Goal: Information Seeking & Learning: Learn about a topic

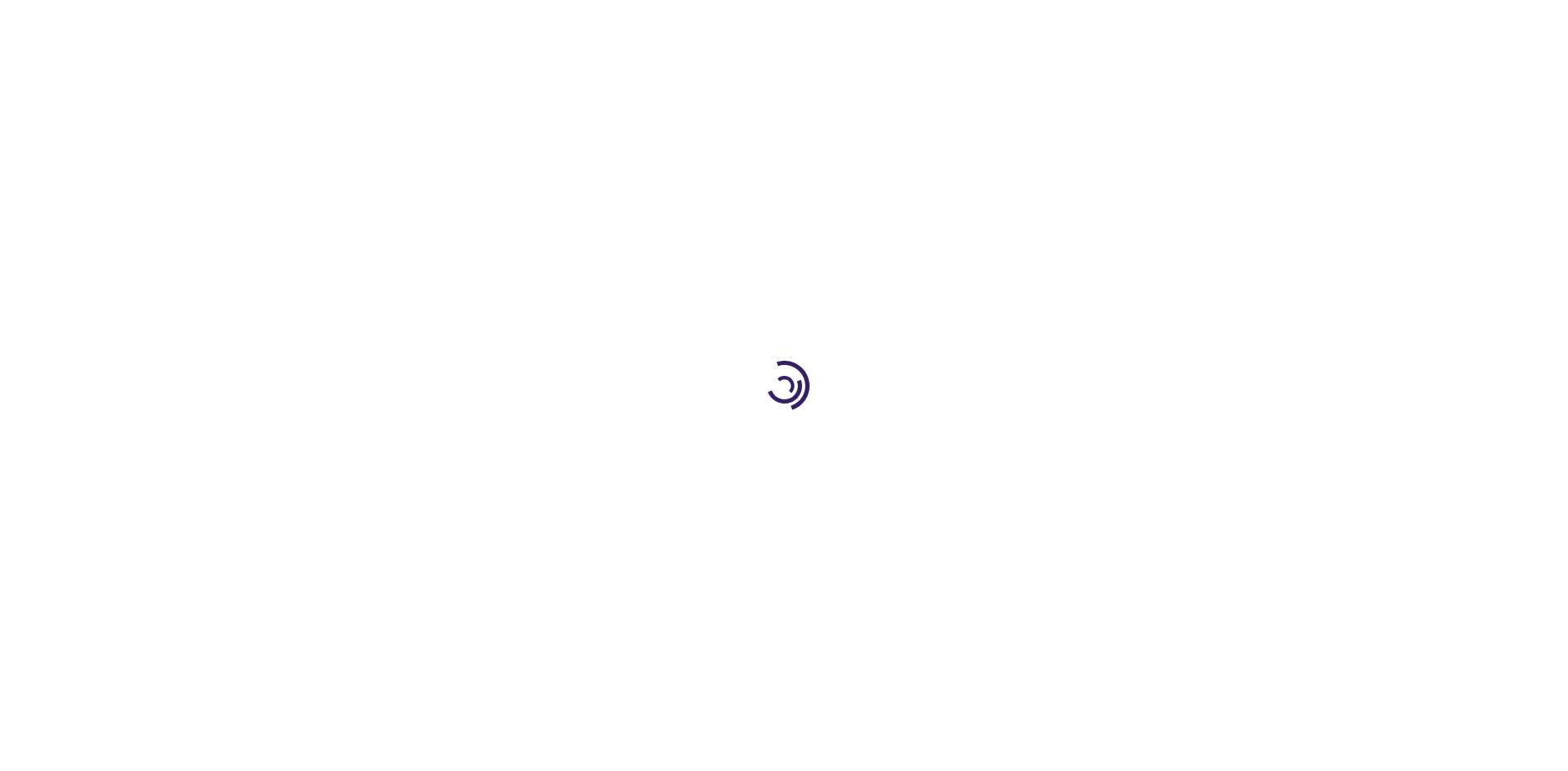
type input "0"
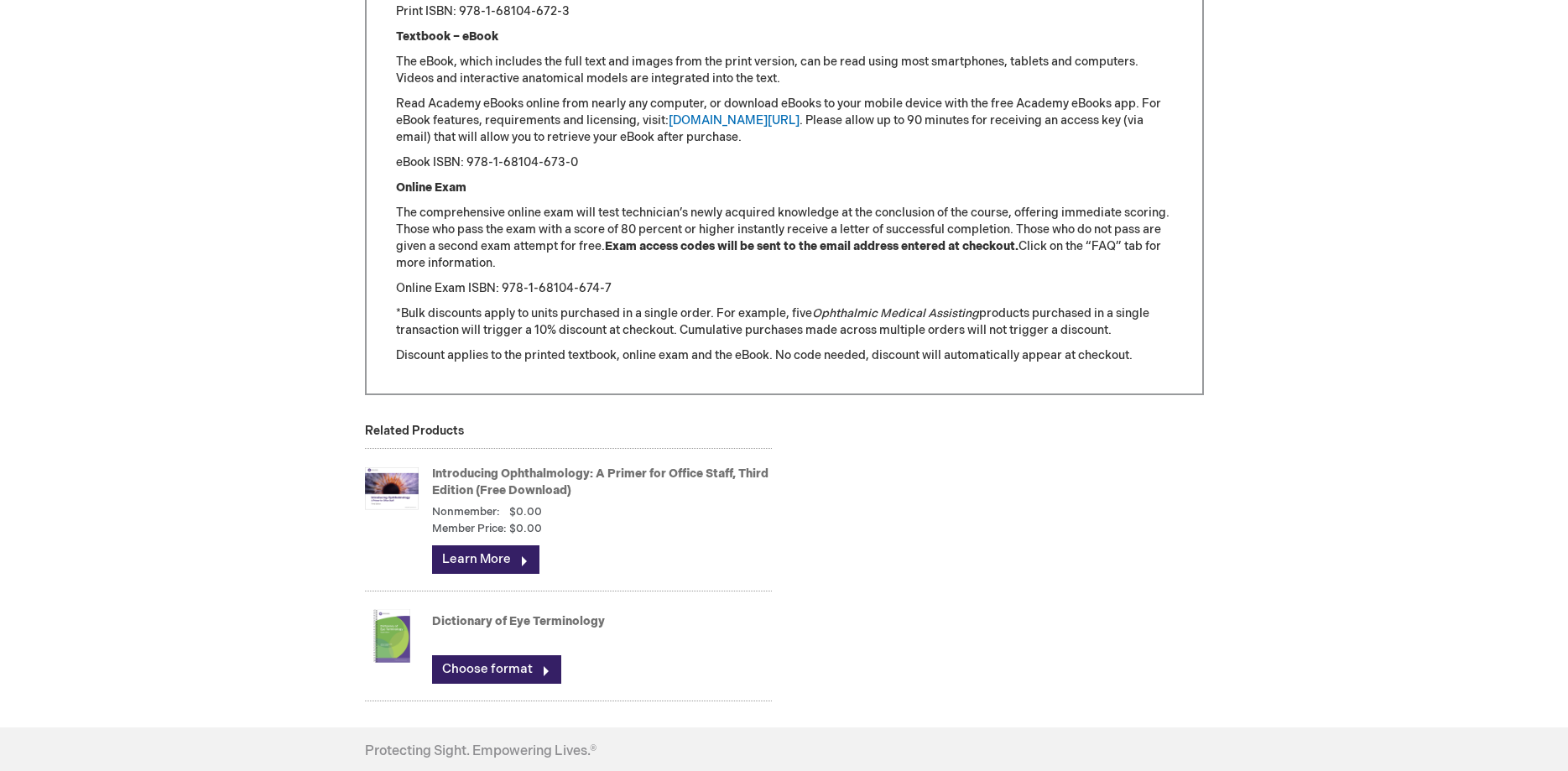
scroll to position [2224, 0]
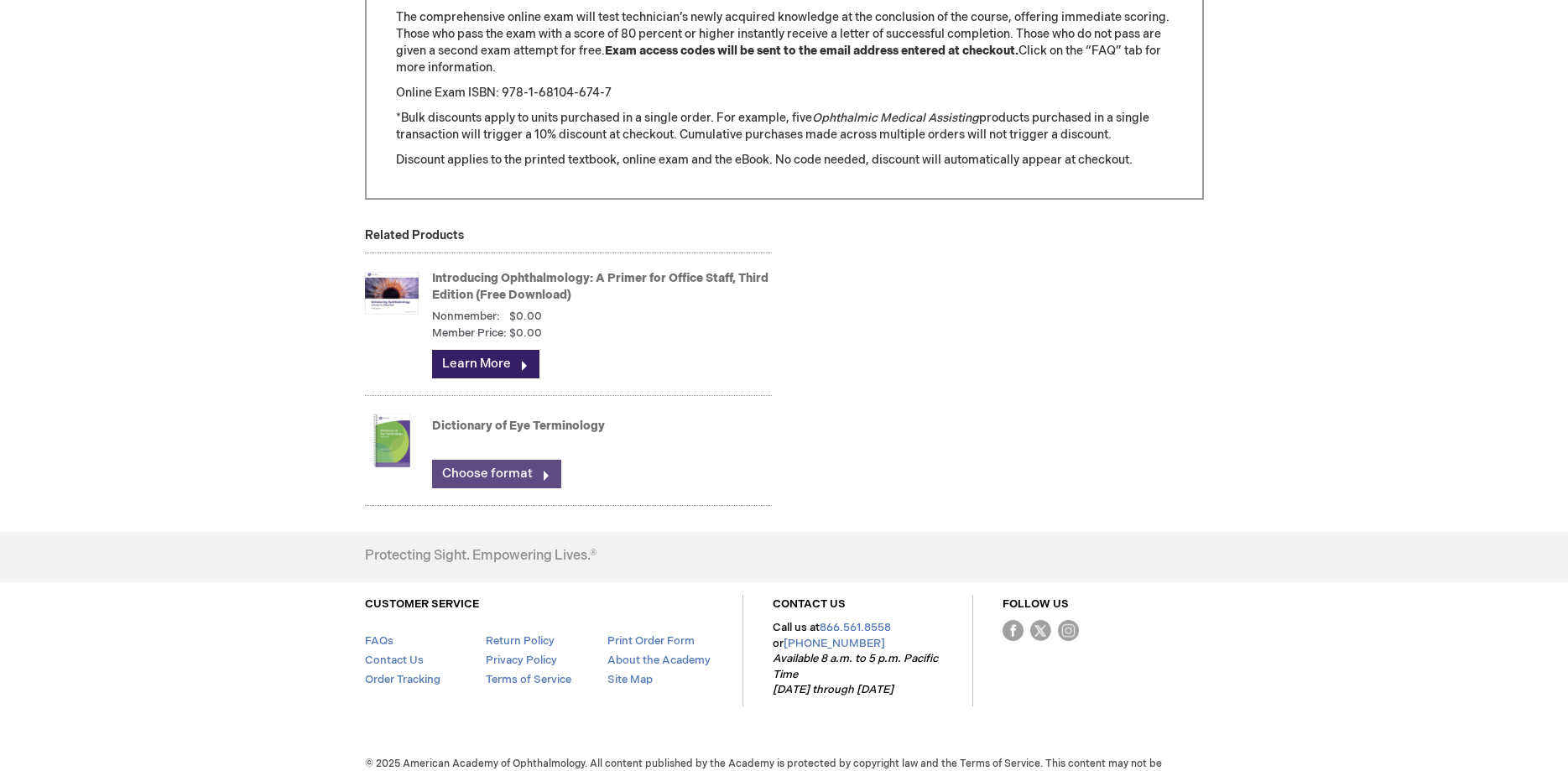
click at [511, 487] on link "Choose format" at bounding box center [496, 473] width 129 height 28
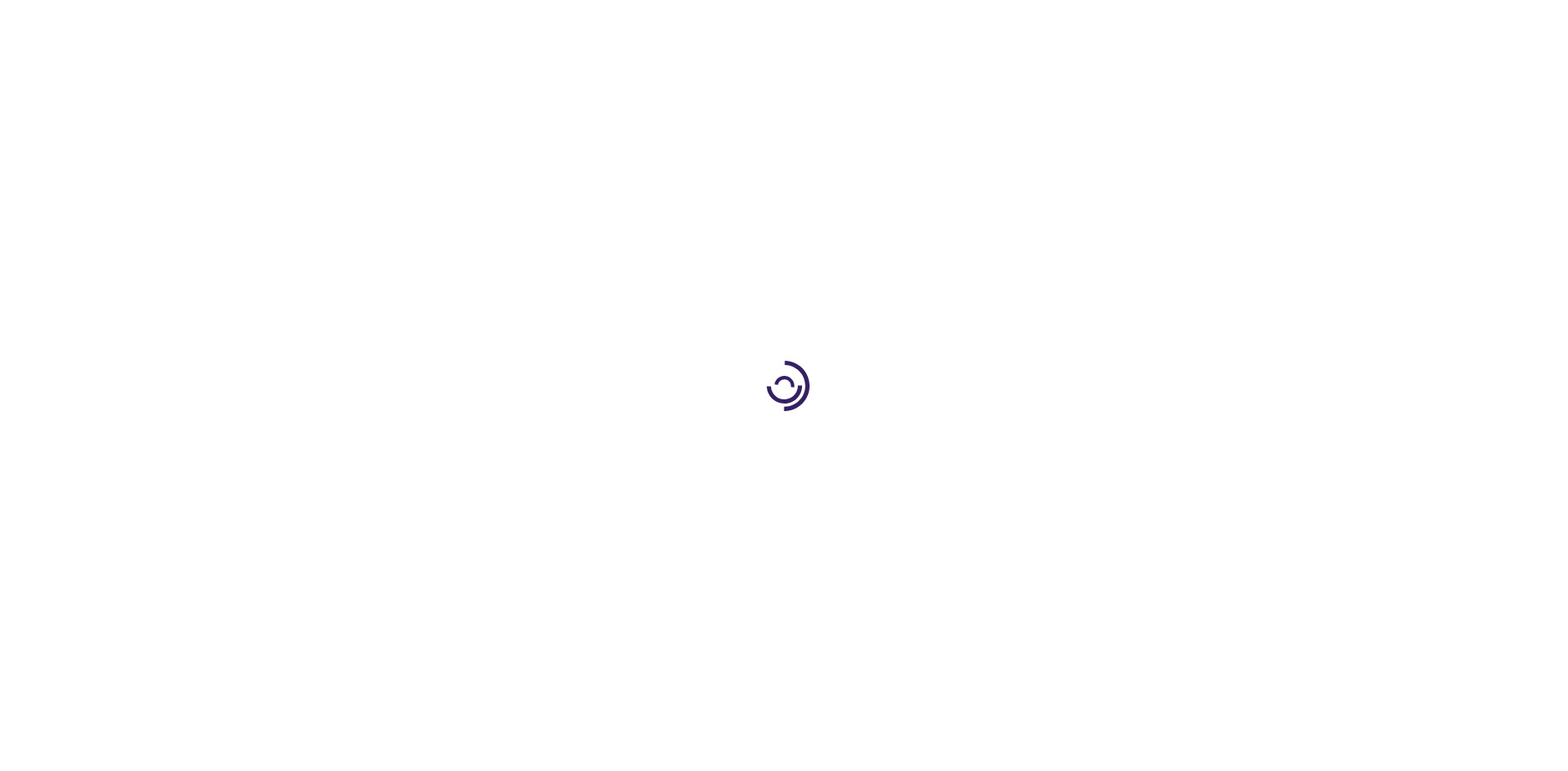
type input "0"
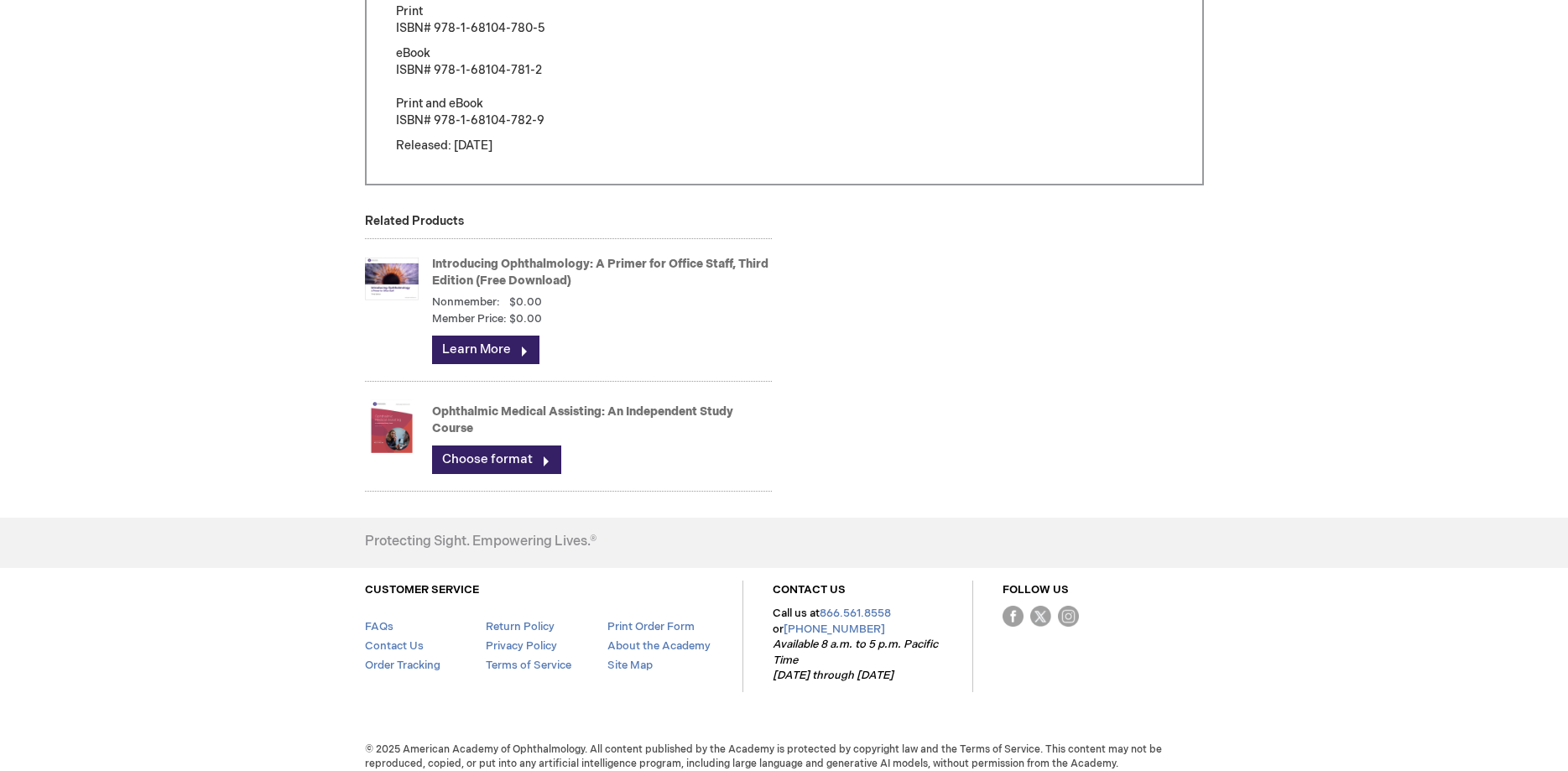
scroll to position [1477, 0]
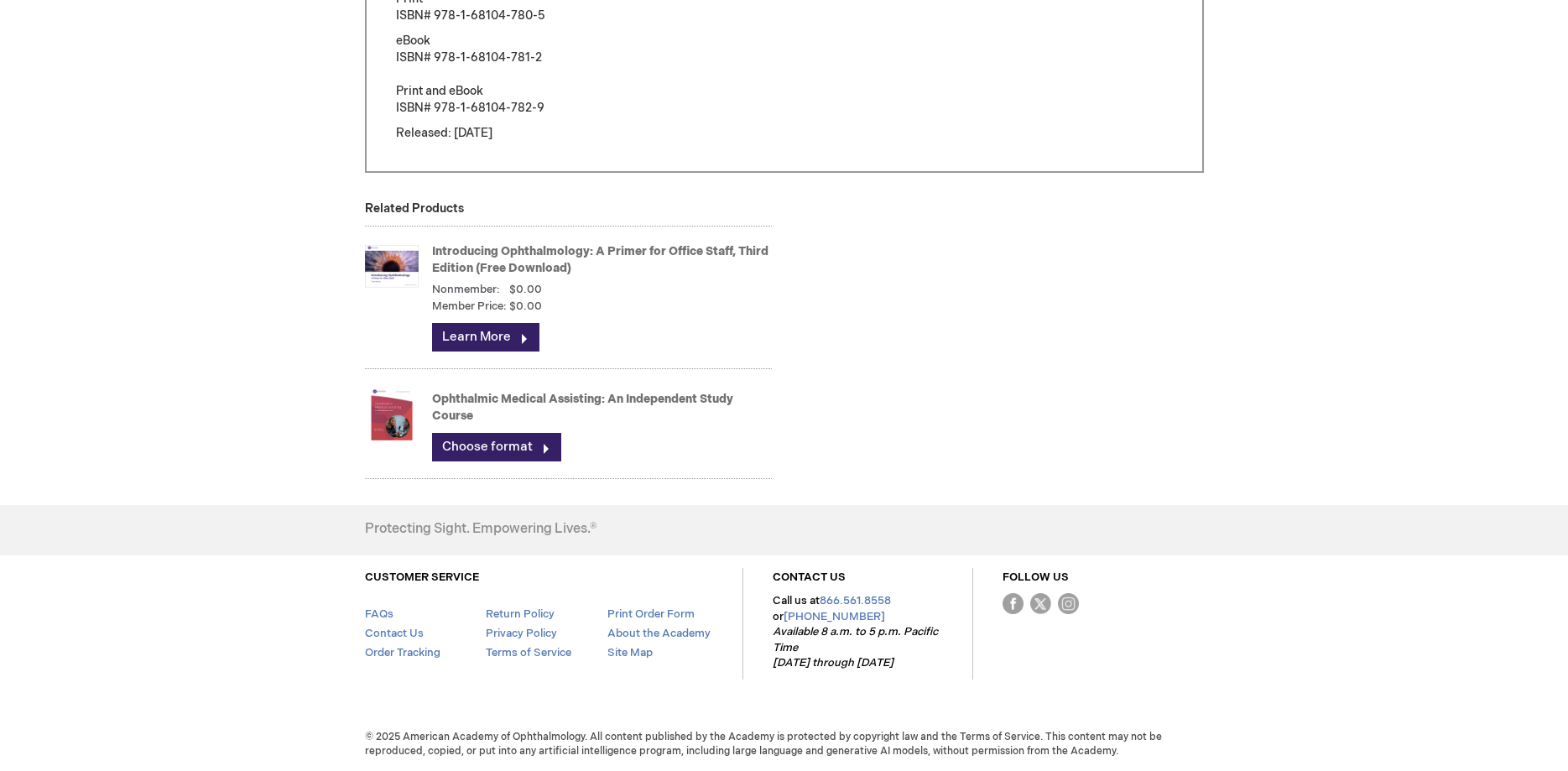
click at [511, 261] on strong "Introducing Ophthalmology: A Primer for Office Staff, Third Edition (Free Downl…" at bounding box center [602, 260] width 340 height 34
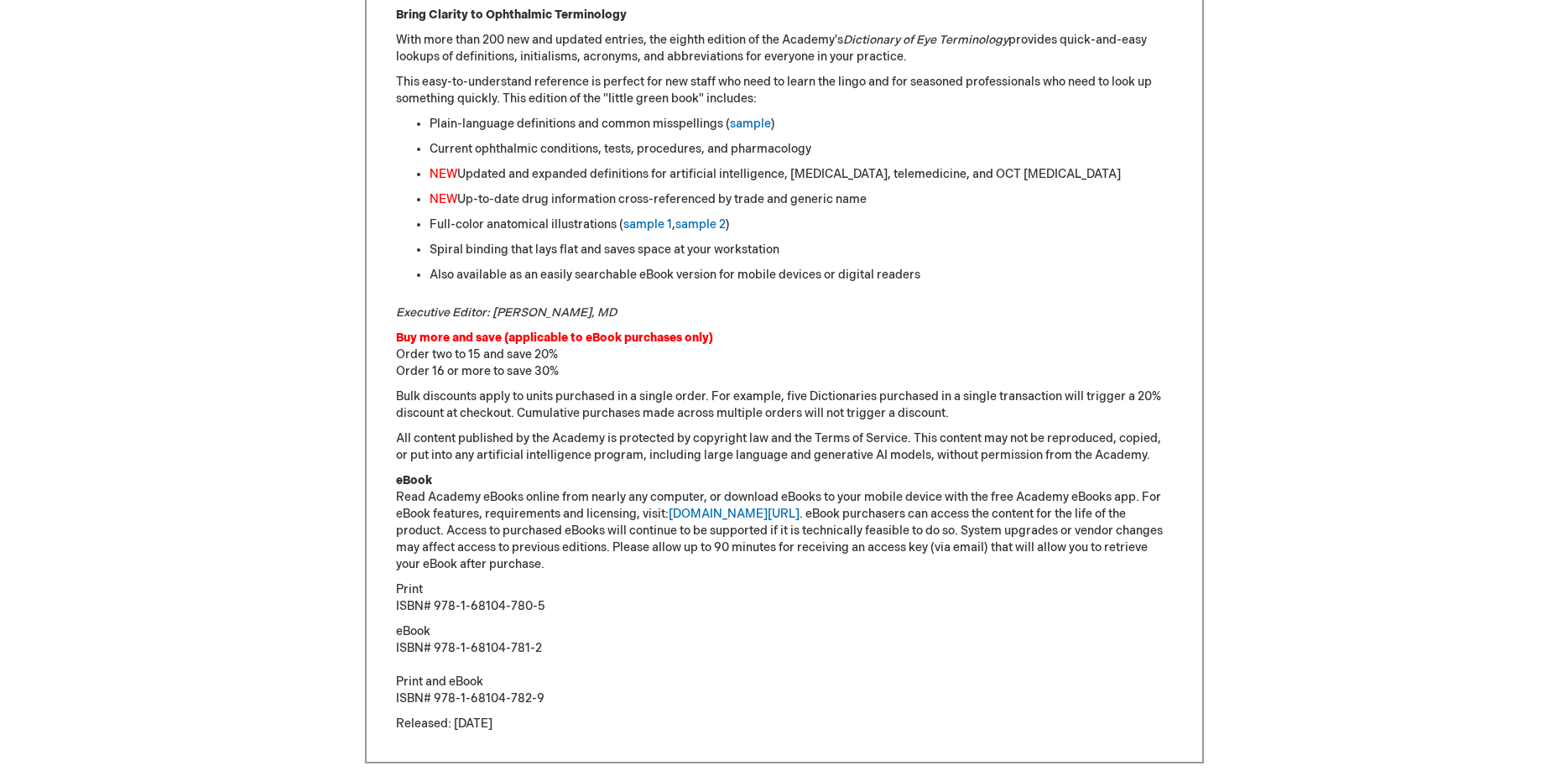
scroll to position [1283, 0]
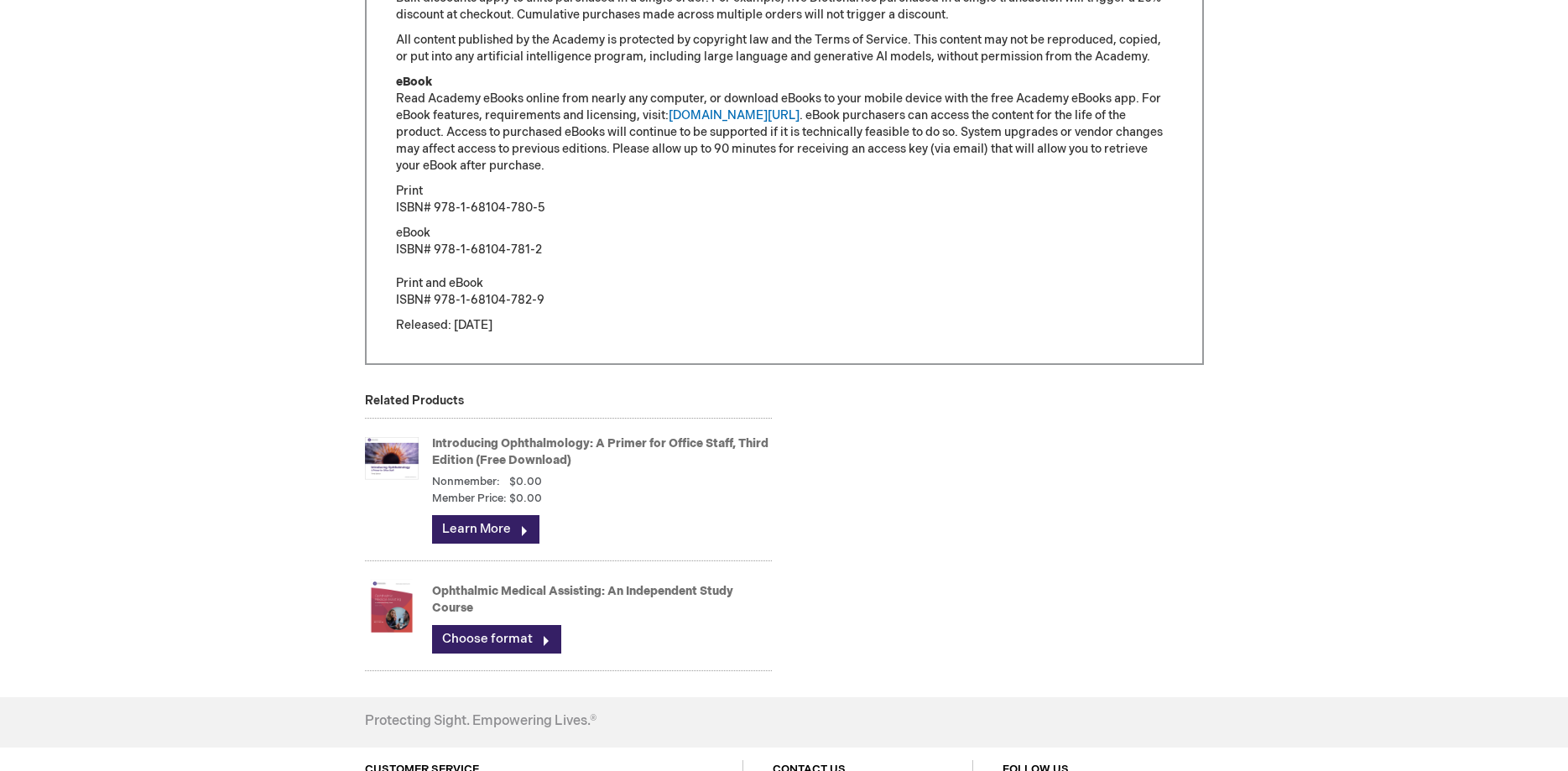
click at [503, 449] on link "Introducing Ophthalmology: A Primer for Office Staff, Third Edition (Free Downl…" at bounding box center [600, 452] width 336 height 31
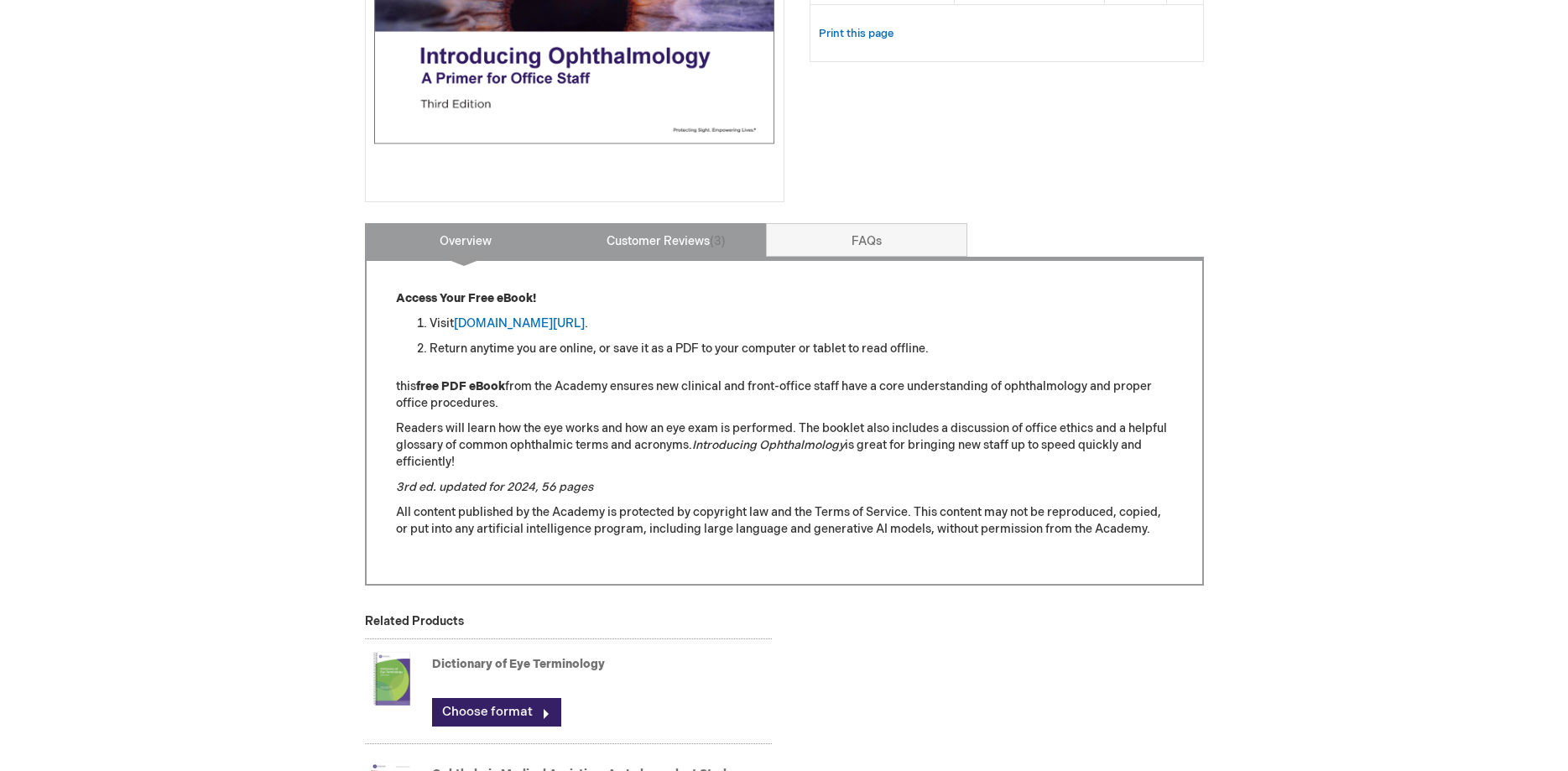
scroll to position [684, 0]
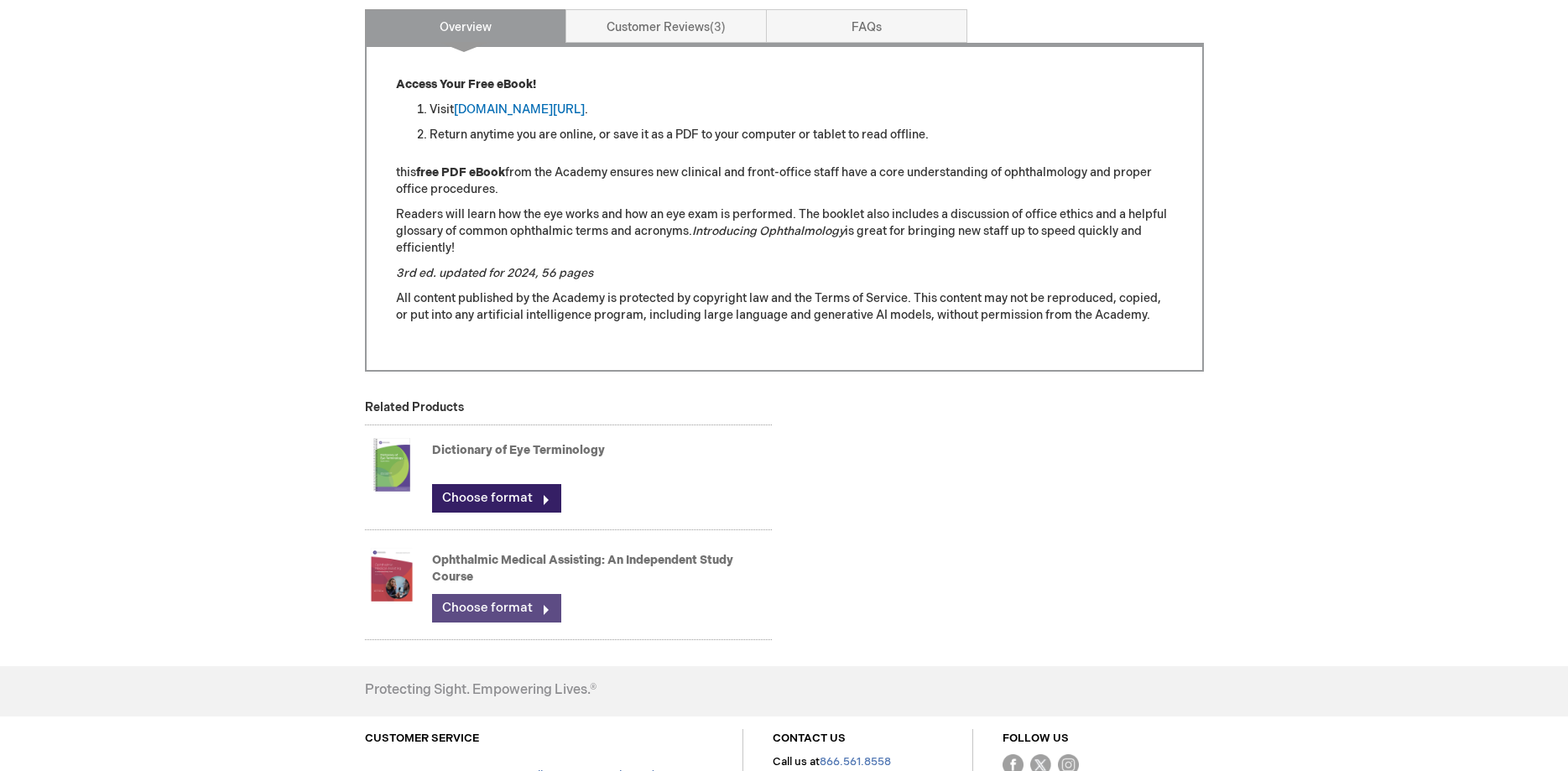
click at [512, 604] on link "Choose format" at bounding box center [496, 608] width 129 height 28
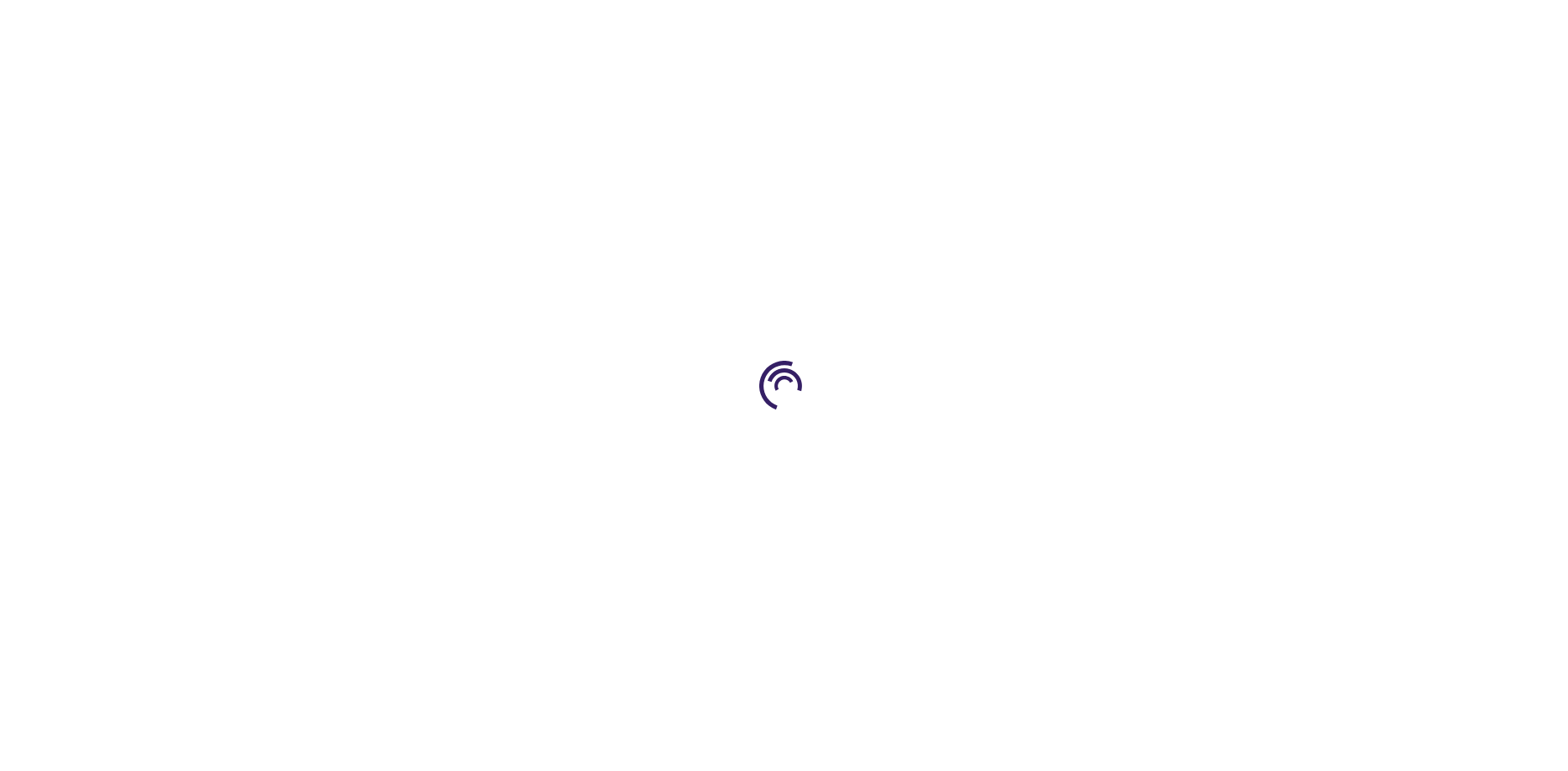
type input "0"
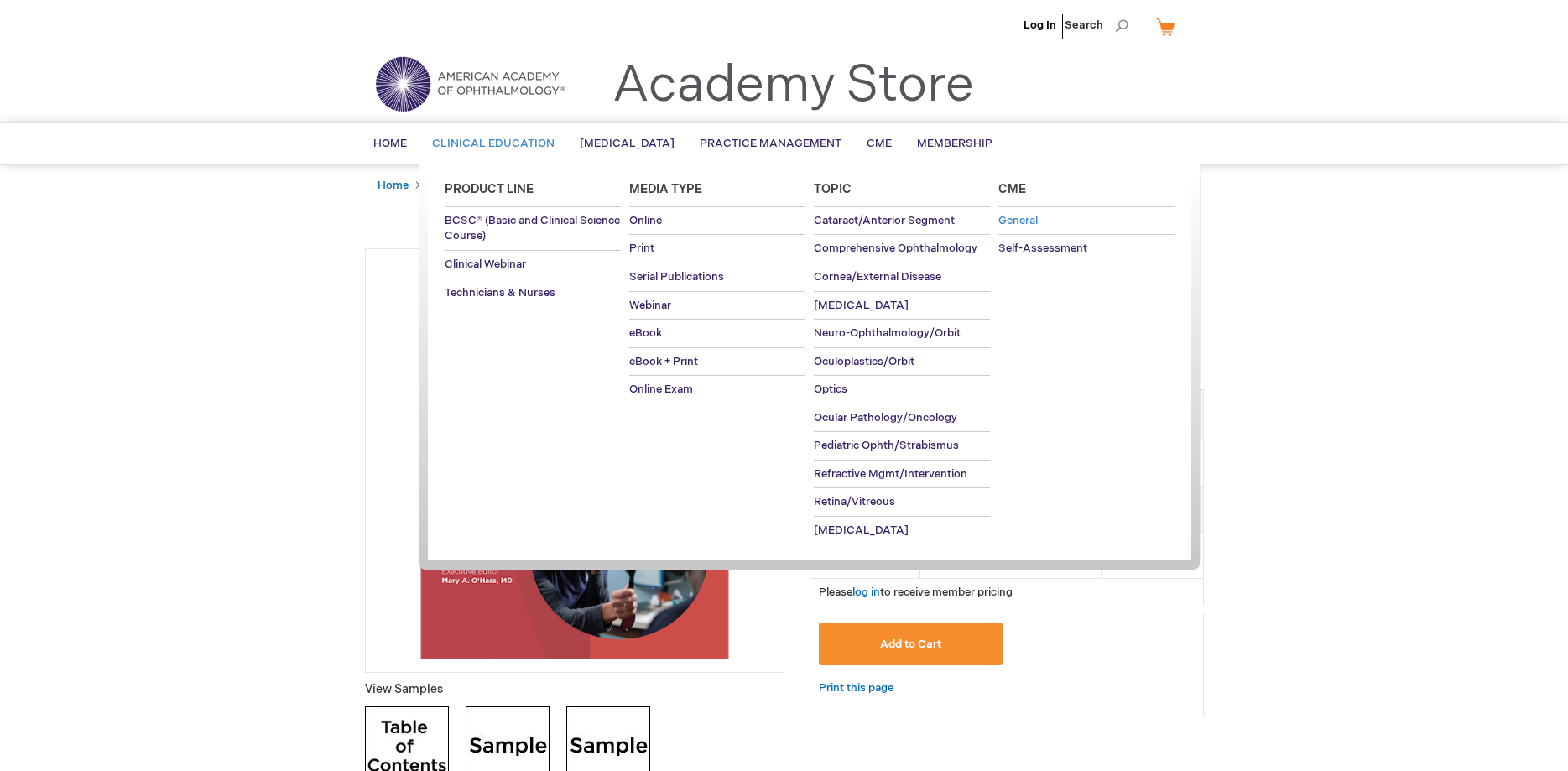
click at [1031, 228] on span "General" at bounding box center [1018, 220] width 40 height 13
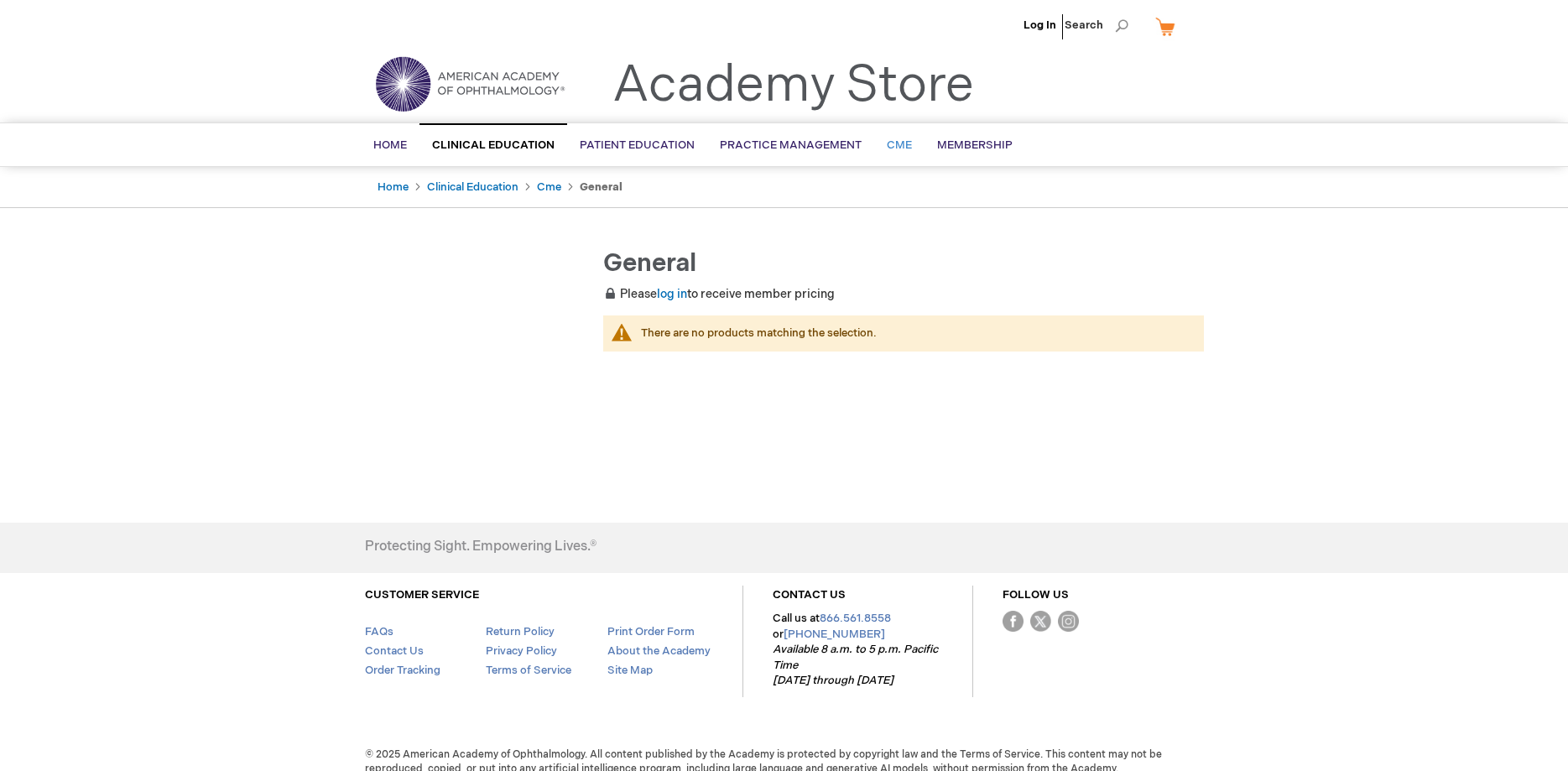
click at [891, 146] on span "CME" at bounding box center [899, 145] width 26 height 13
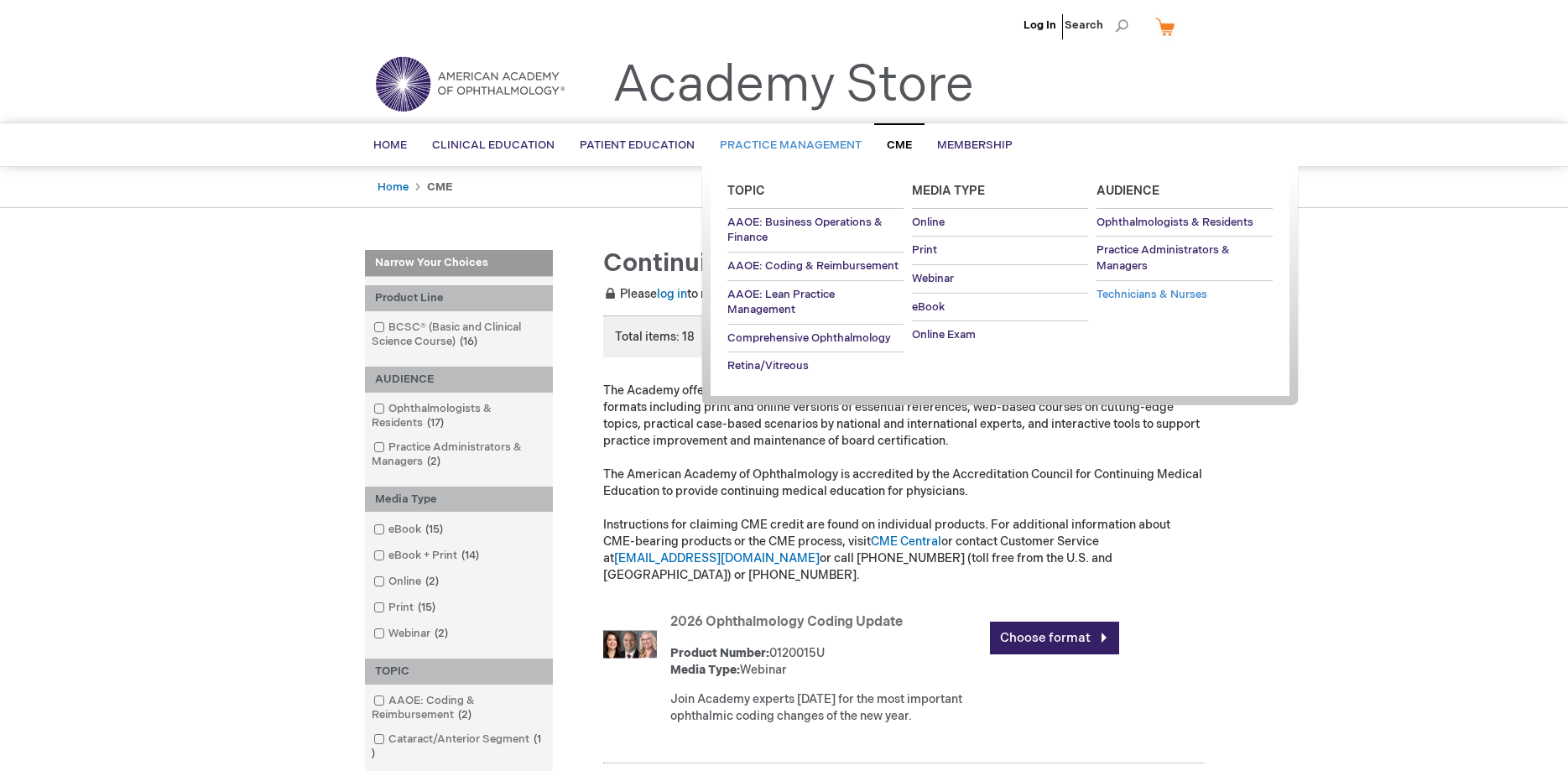
click at [1174, 294] on span "Technicians & Nurses" at bounding box center [1151, 294] width 111 height 13
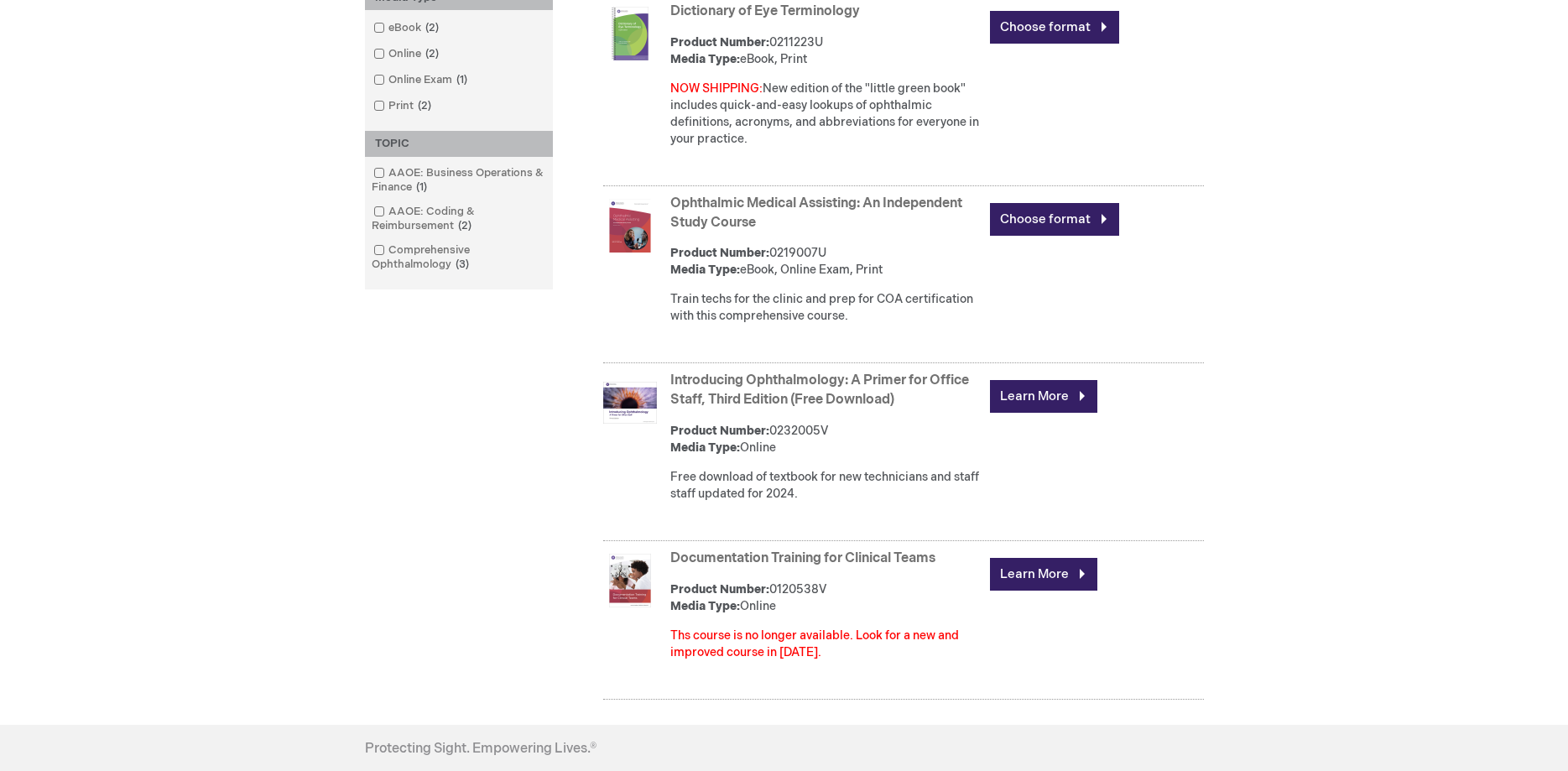
scroll to position [599, 0]
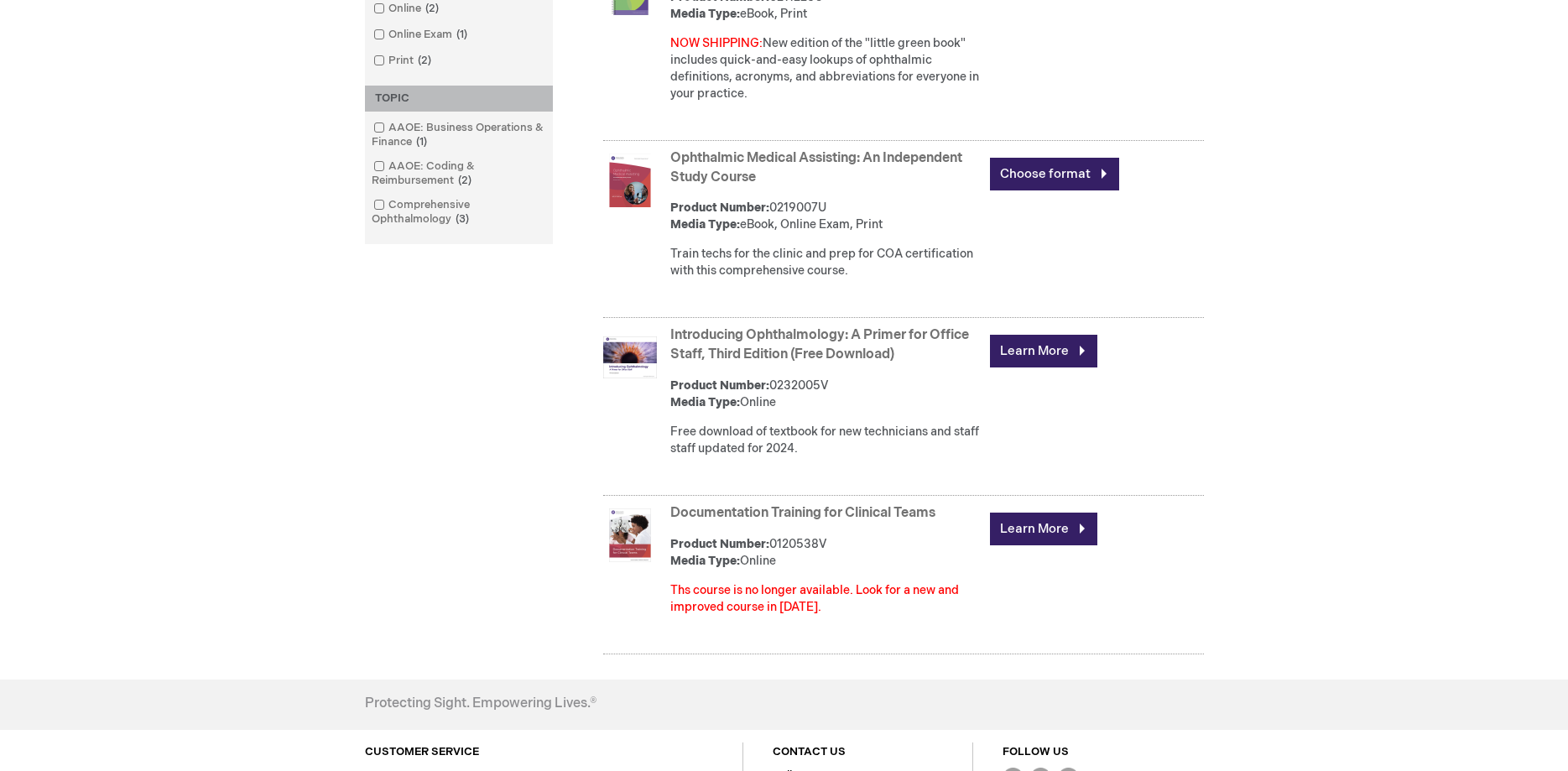
click at [646, 528] on img at bounding box center [629, 535] width 54 height 54
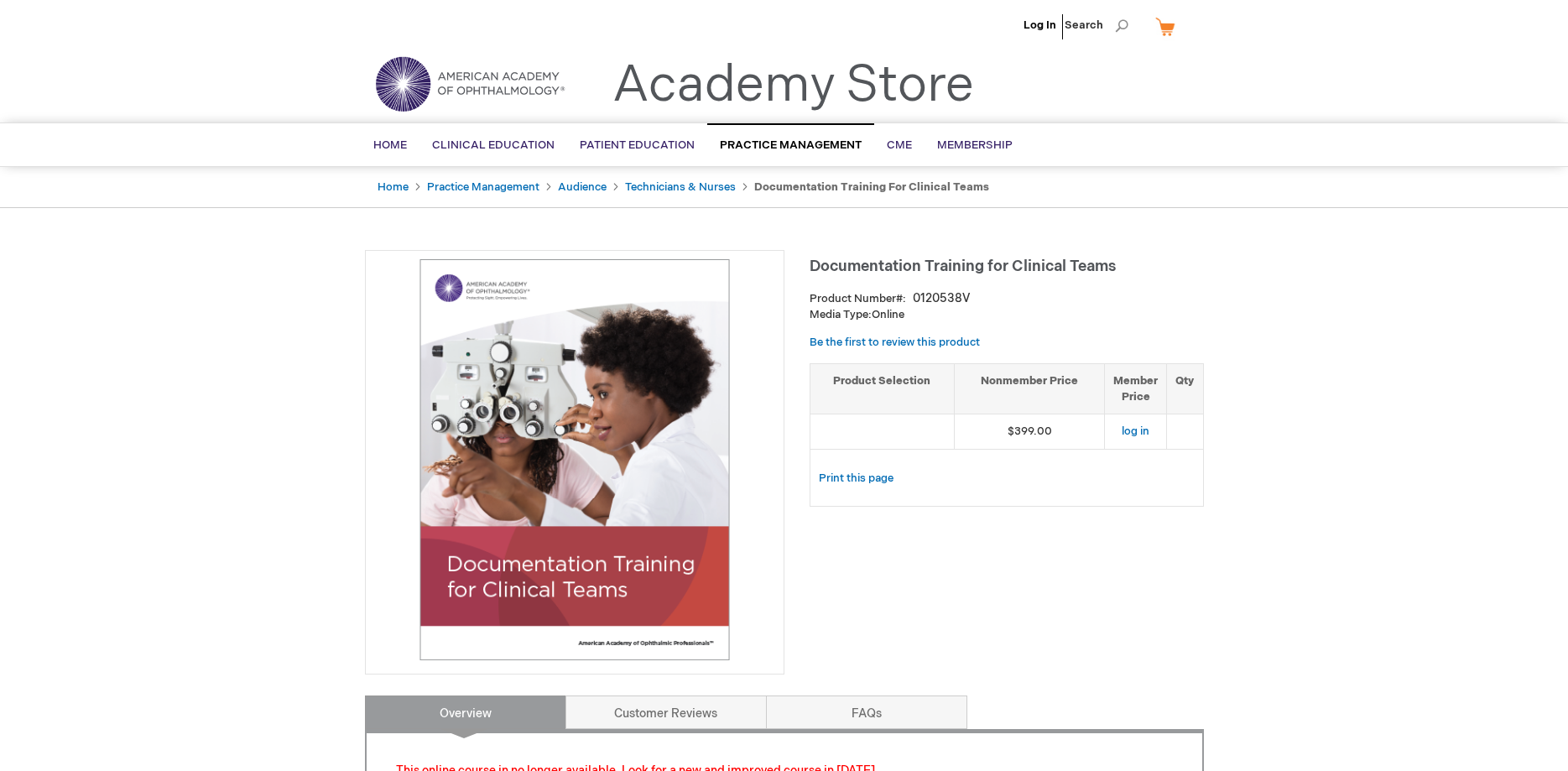
click at [651, 180] on li "Technicians & Nurses" at bounding box center [688, 187] width 127 height 16
click at [654, 191] on link "Technicians & Nurses" at bounding box center [680, 187] width 111 height 13
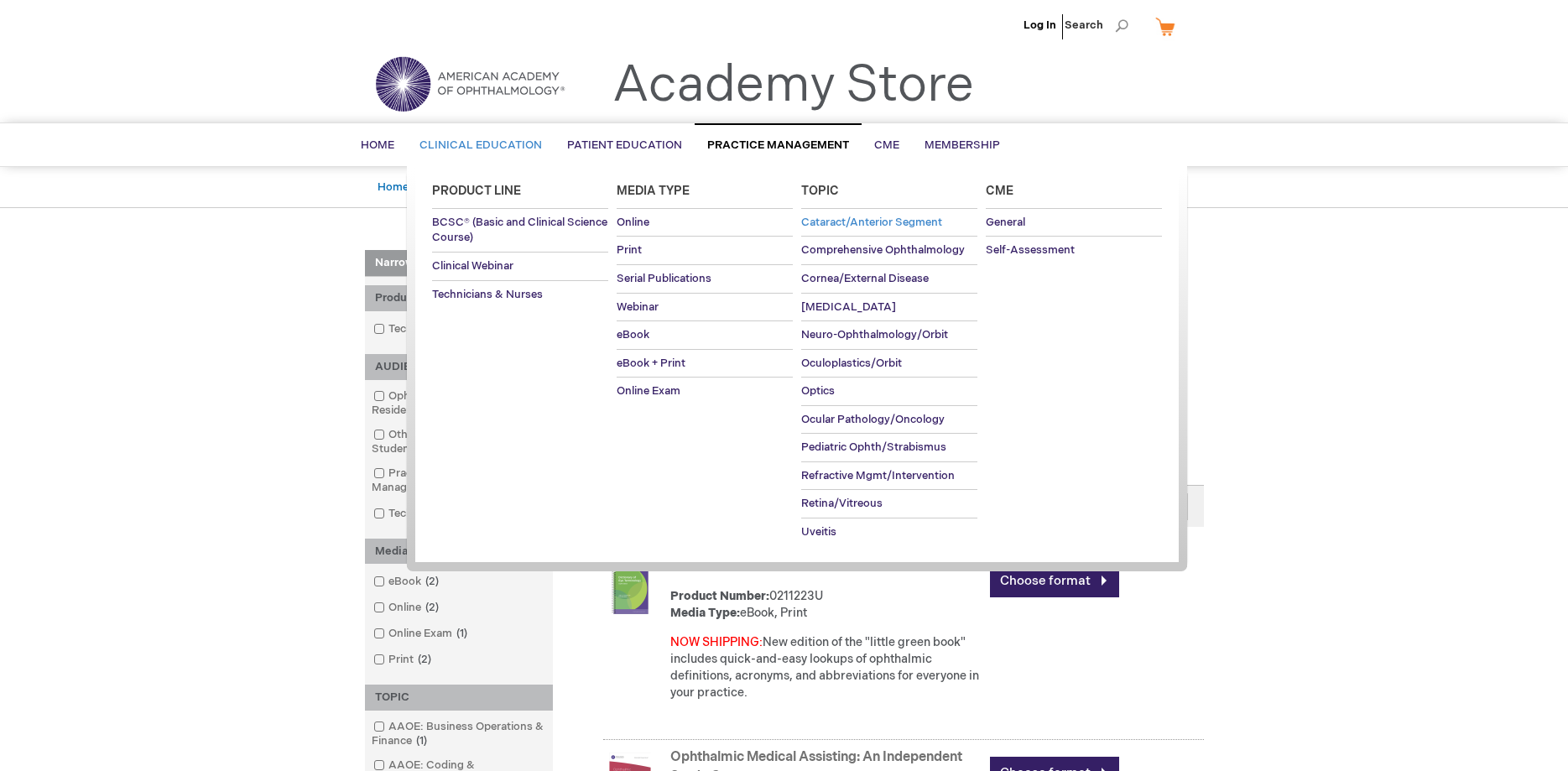
click at [861, 223] on span "Cataract/Anterior Segment" at bounding box center [871, 222] width 141 height 13
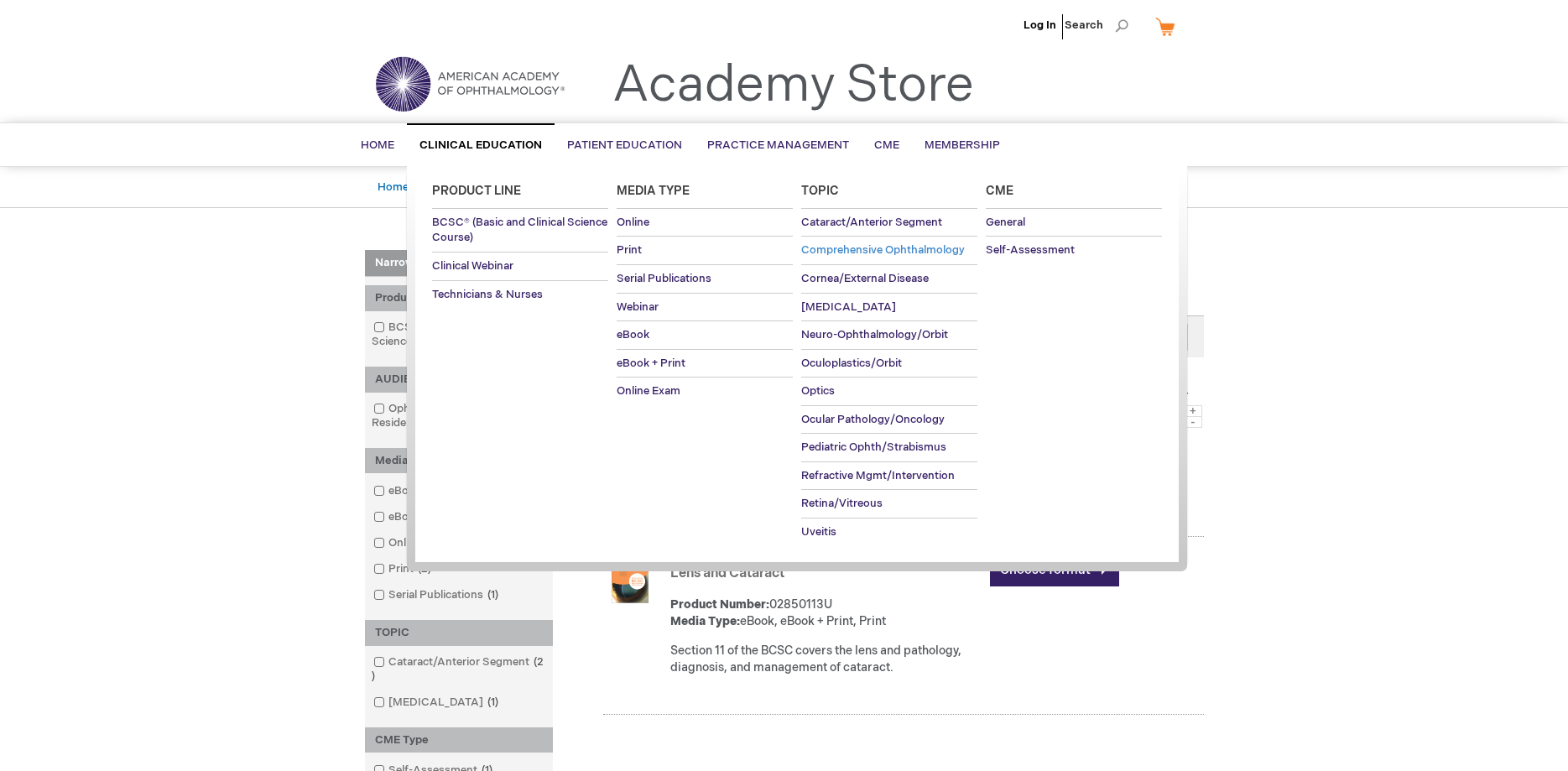
click at [899, 254] on span "Comprehensive Ophthalmology" at bounding box center [883, 249] width 164 height 13
